Goal: Transaction & Acquisition: Purchase product/service

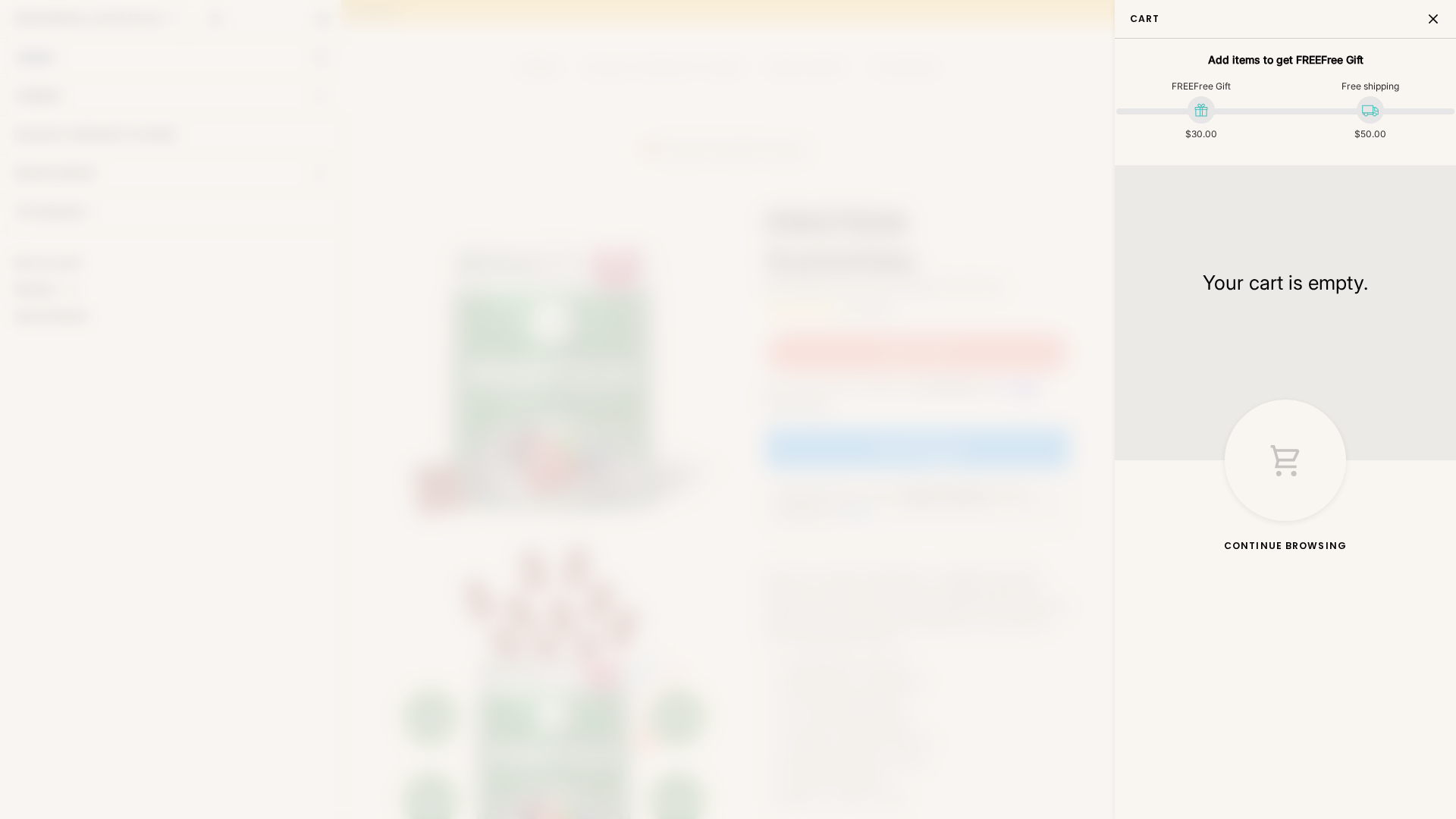
scroll to position [115, 0]
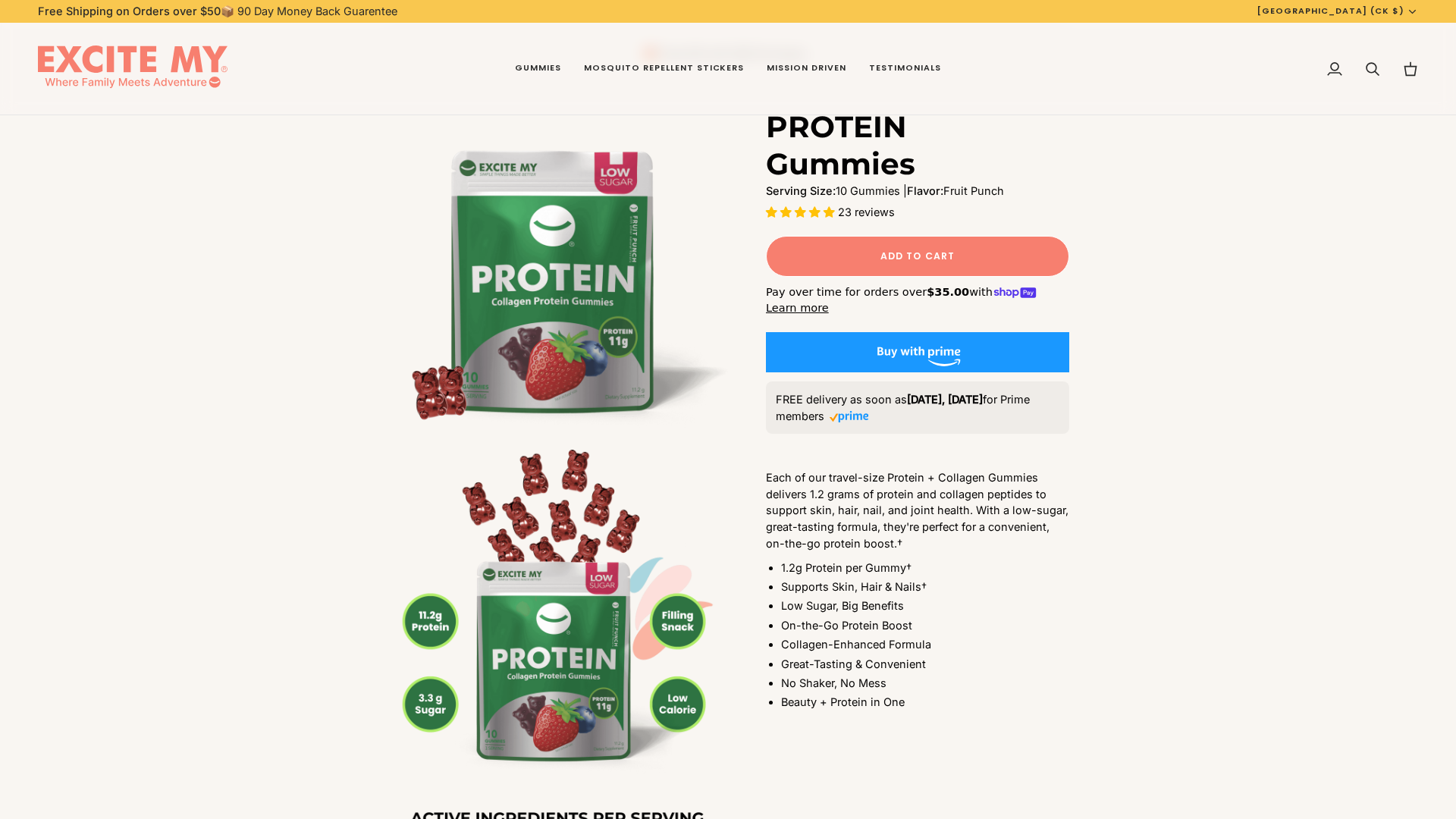
scroll to position [115, 0]
